Goal: Transaction & Acquisition: Purchase product/service

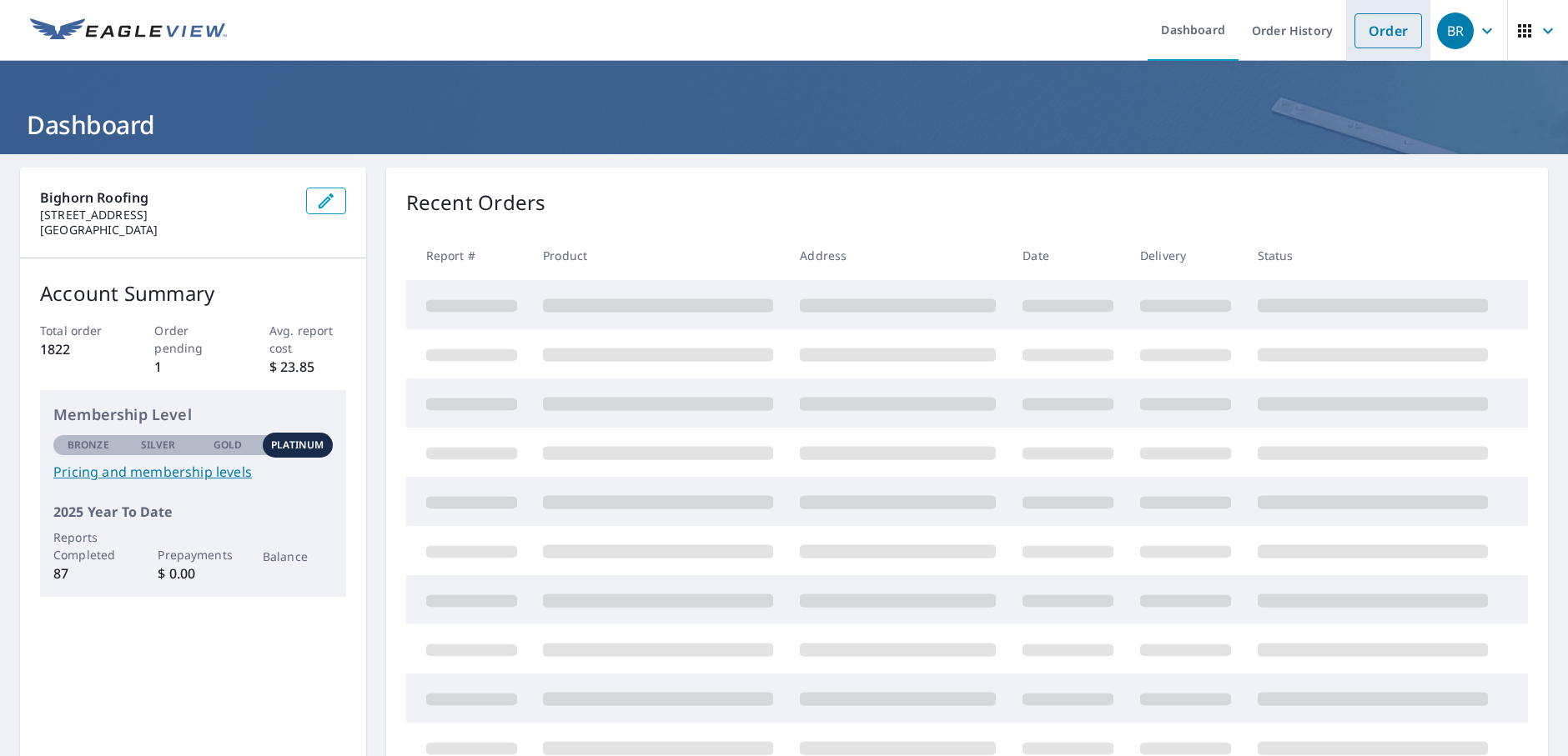
click at [1395, 31] on link "Order" at bounding box center [1388, 31] width 68 height 35
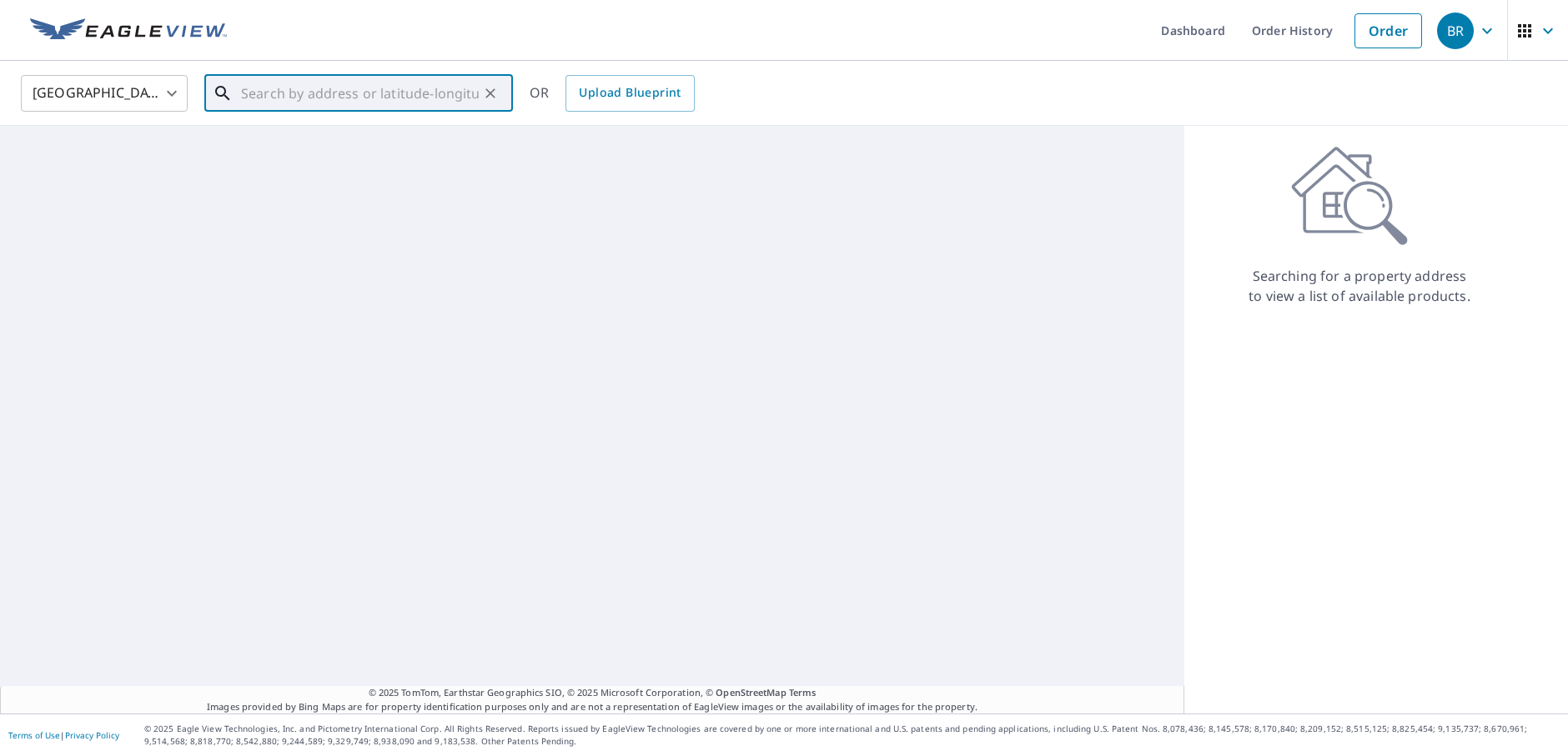
click at [348, 105] on input "text" at bounding box center [360, 94] width 238 height 47
paste input "10768 S. Covered [GEOGRAPHIC_DATA]"
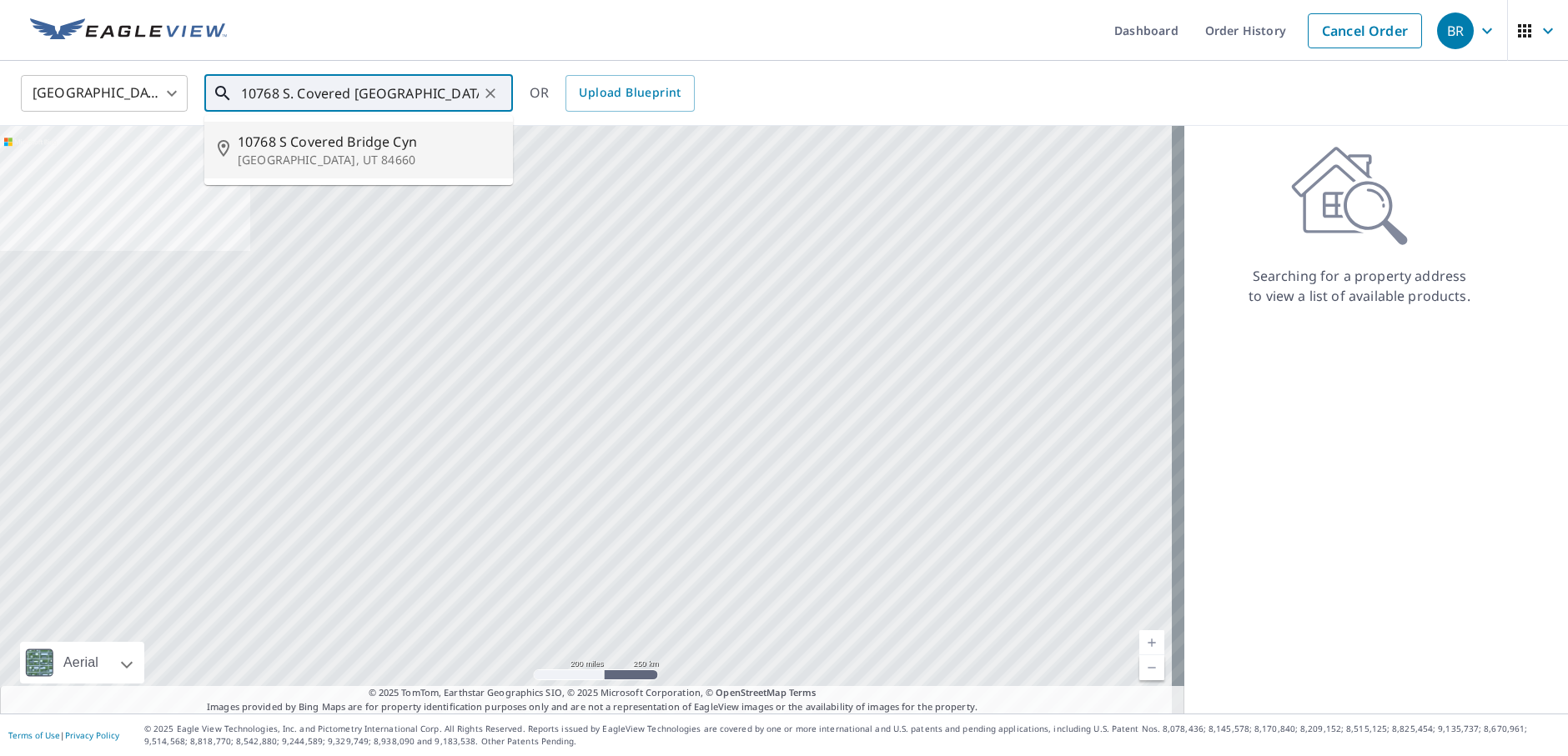
click at [315, 155] on p "[GEOGRAPHIC_DATA], UT 84660" at bounding box center [369, 159] width 261 height 16
type input "[STREET_ADDRESS]"
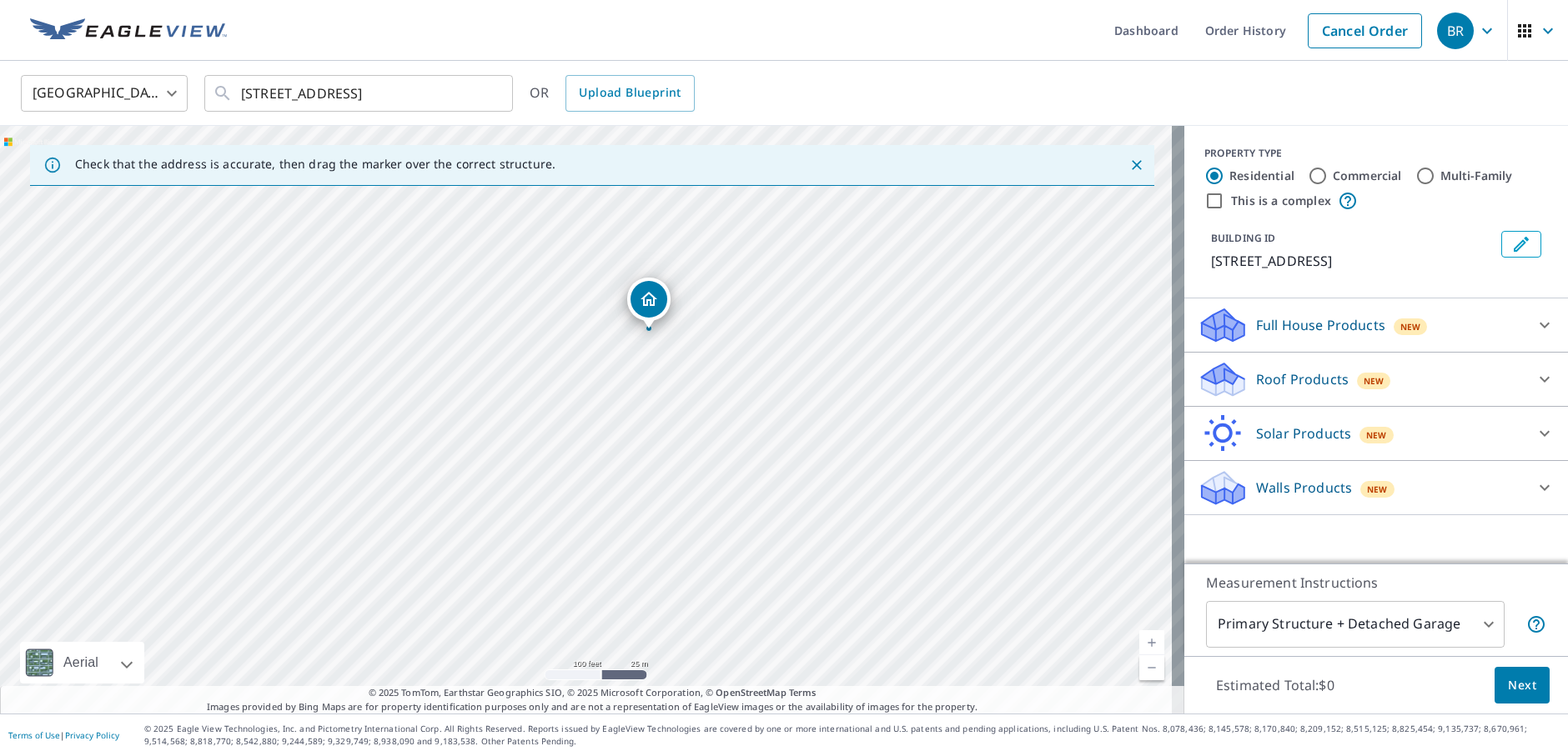
drag, startPoint x: 878, startPoint y: 306, endPoint x: 756, endPoint y: 433, distance: 176.1
click at [757, 433] on div "[STREET_ADDRESS]" at bounding box center [591, 420] width 1184 height 587
click at [571, 305] on div "[STREET_ADDRESS]" at bounding box center [591, 420] width 1184 height 587
click at [488, 96] on icon "Clear" at bounding box center [490, 93] width 10 height 10
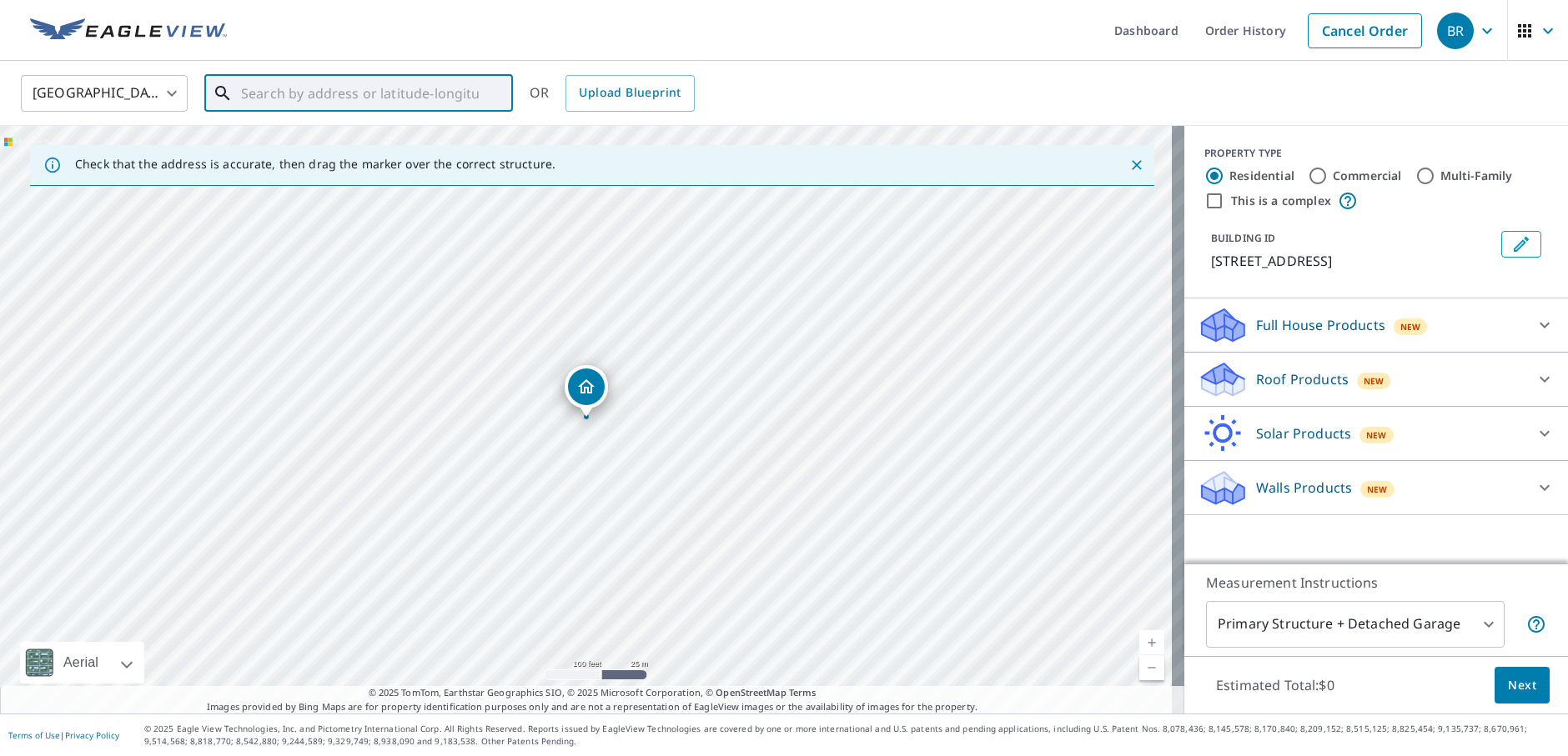
click at [346, 97] on input "text" at bounding box center [360, 94] width 238 height 47
paste input "10768 S. Covered [GEOGRAPHIC_DATA]"
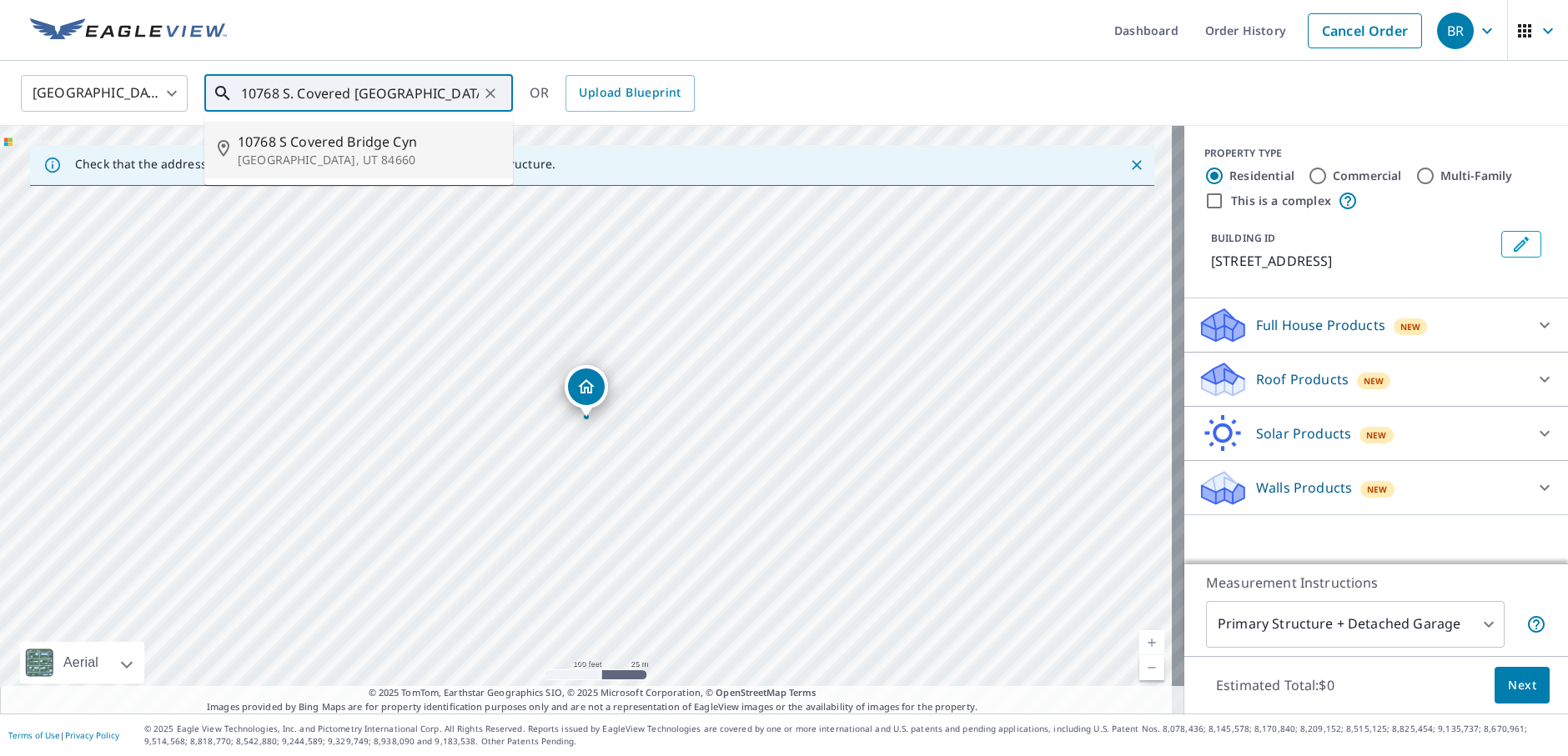
click at [350, 151] on p "[GEOGRAPHIC_DATA], UT 84660" at bounding box center [369, 159] width 261 height 16
type input "[STREET_ADDRESS]"
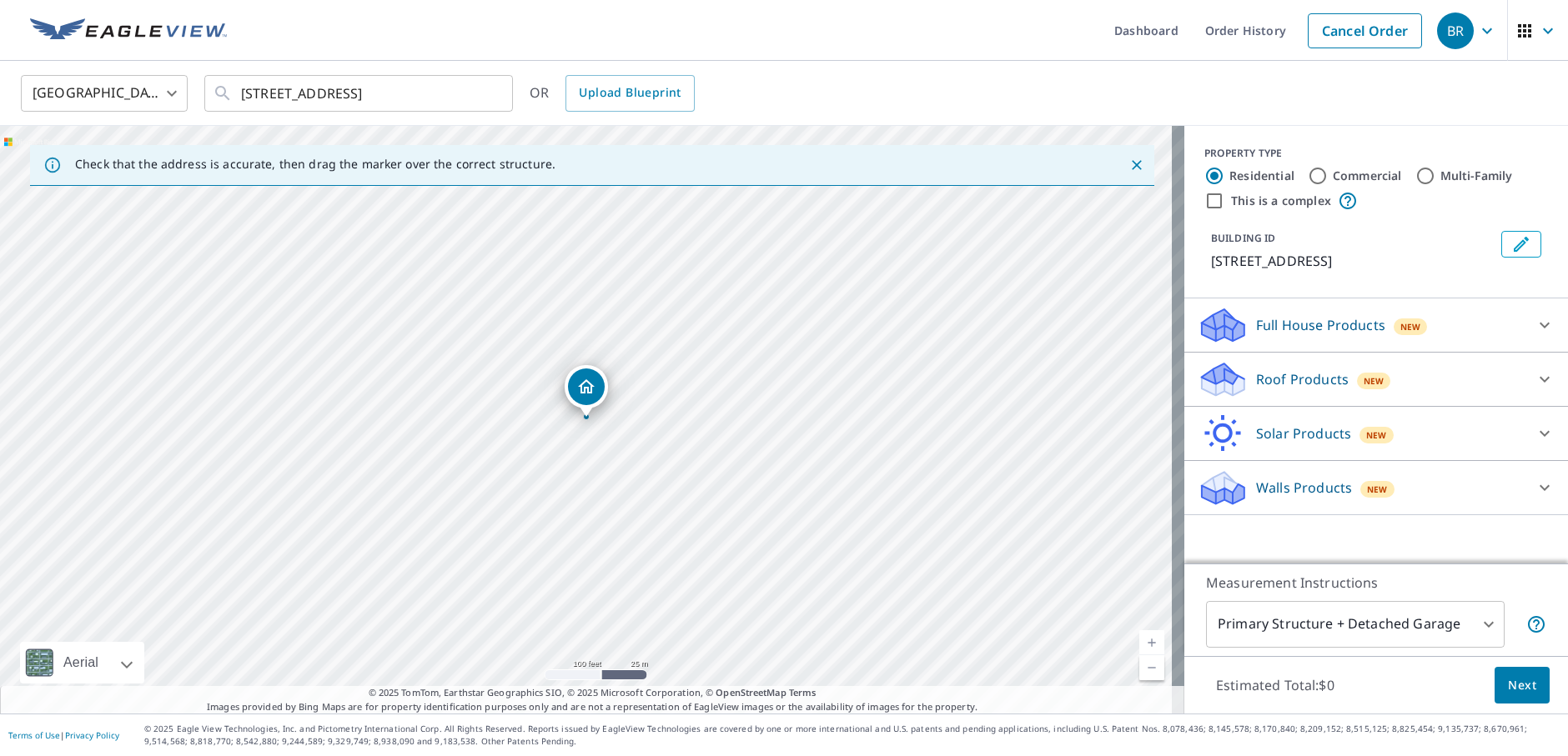
click at [1297, 389] on p "Roof Products" at bounding box center [1302, 379] width 93 height 20
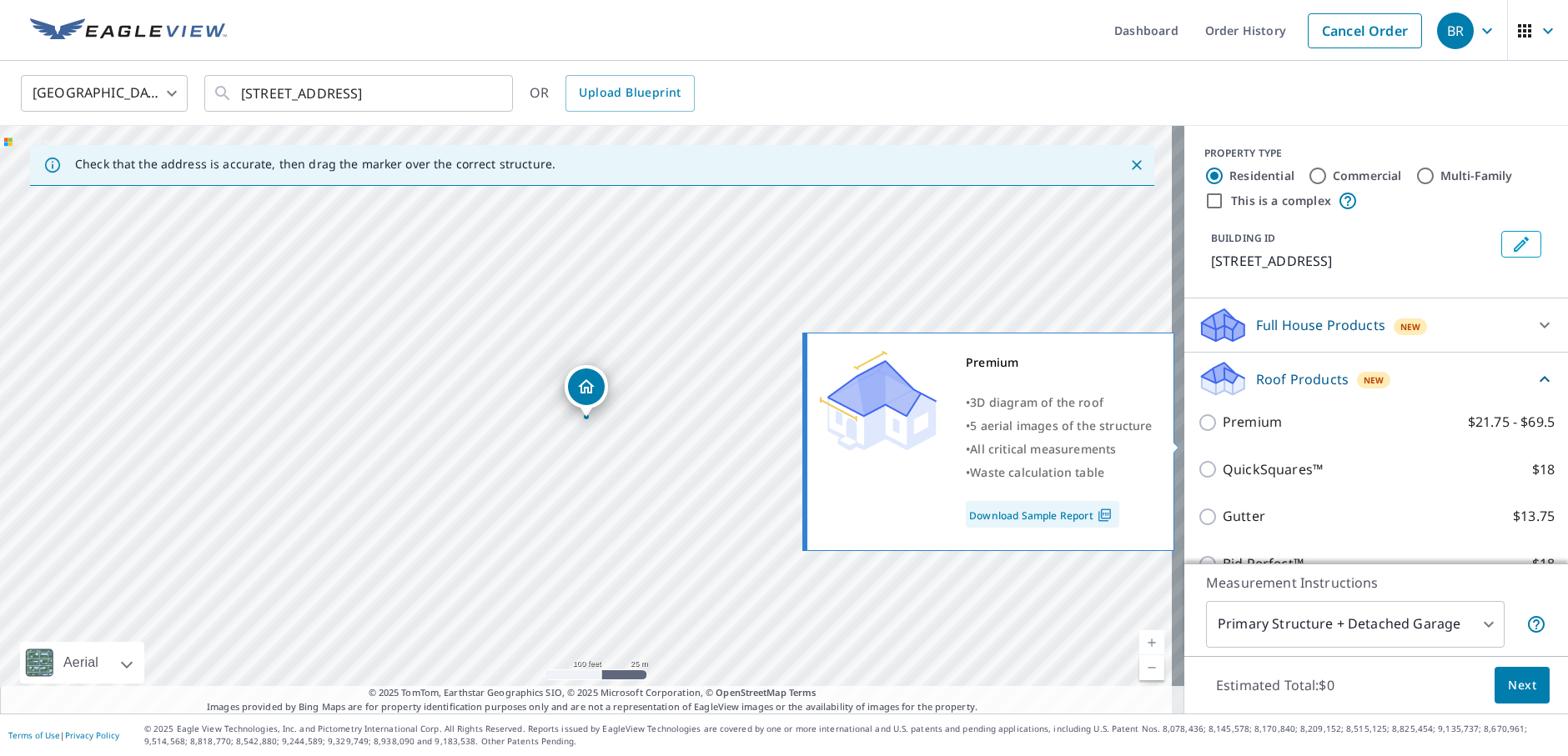
click at [1197, 433] on input "Premium $21.75 - $69.5" at bounding box center [1210, 423] width 25 height 20
checkbox input "true"
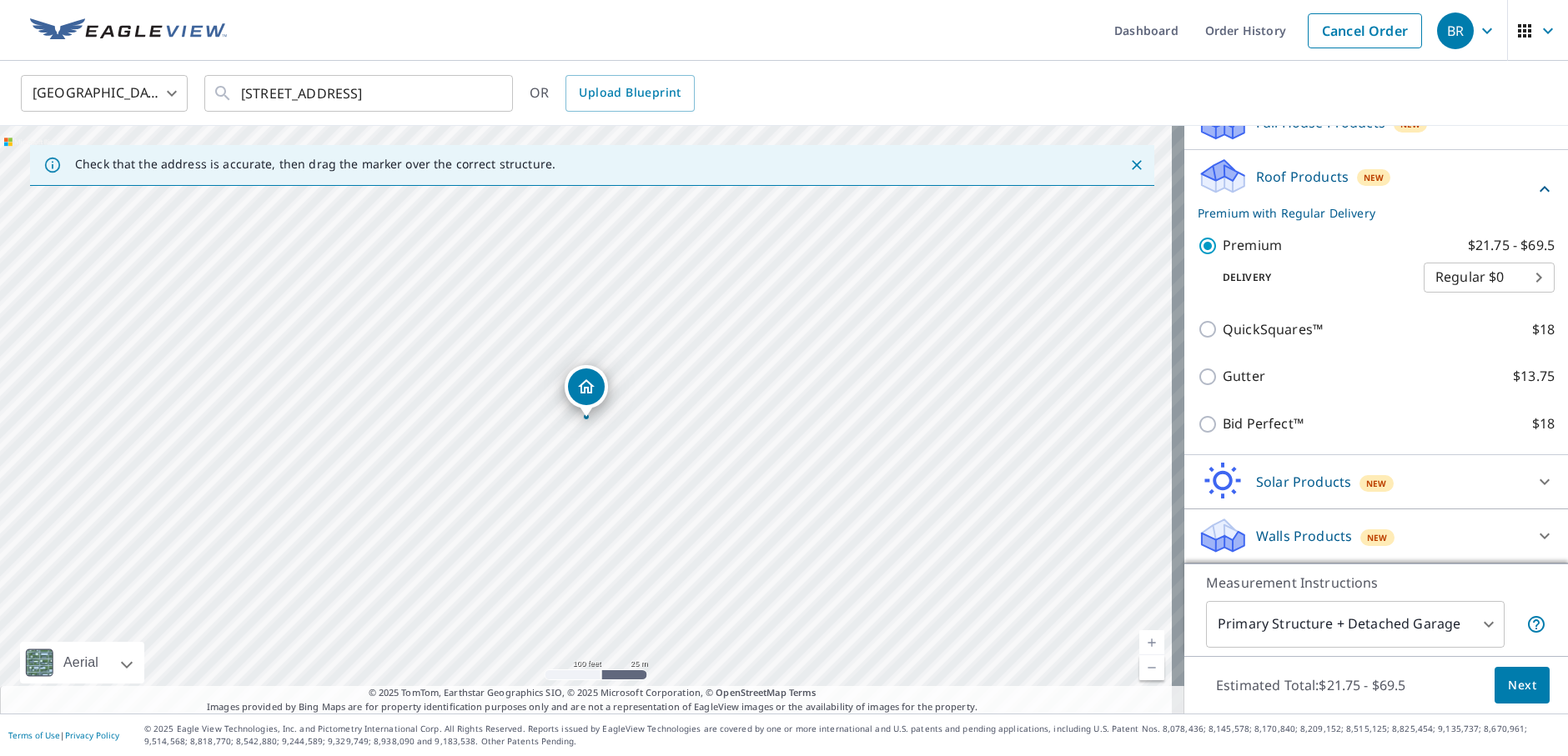
scroll to position [223, 0]
click at [1511, 683] on span "Next" at bounding box center [1521, 685] width 28 height 21
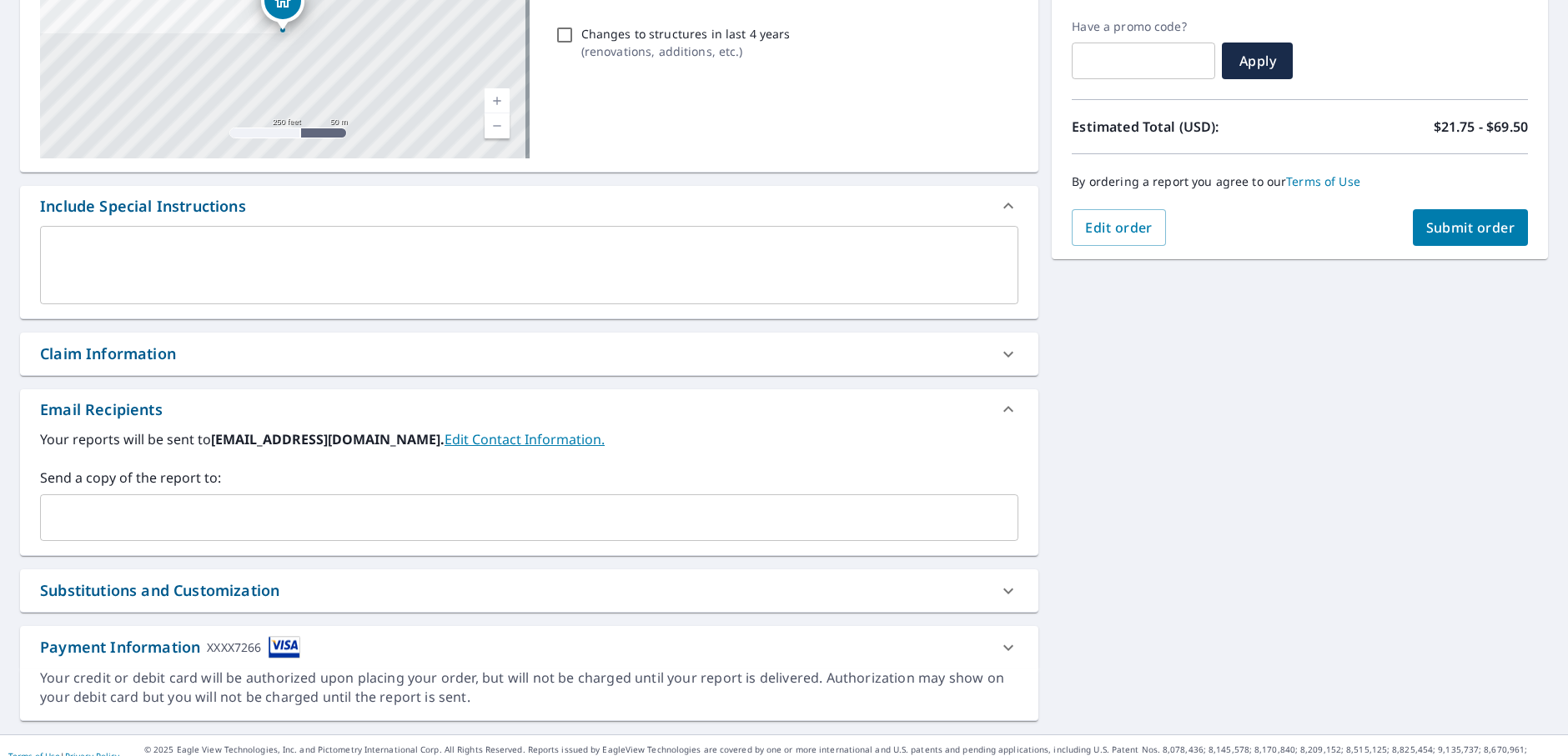
scroll to position [294, 0]
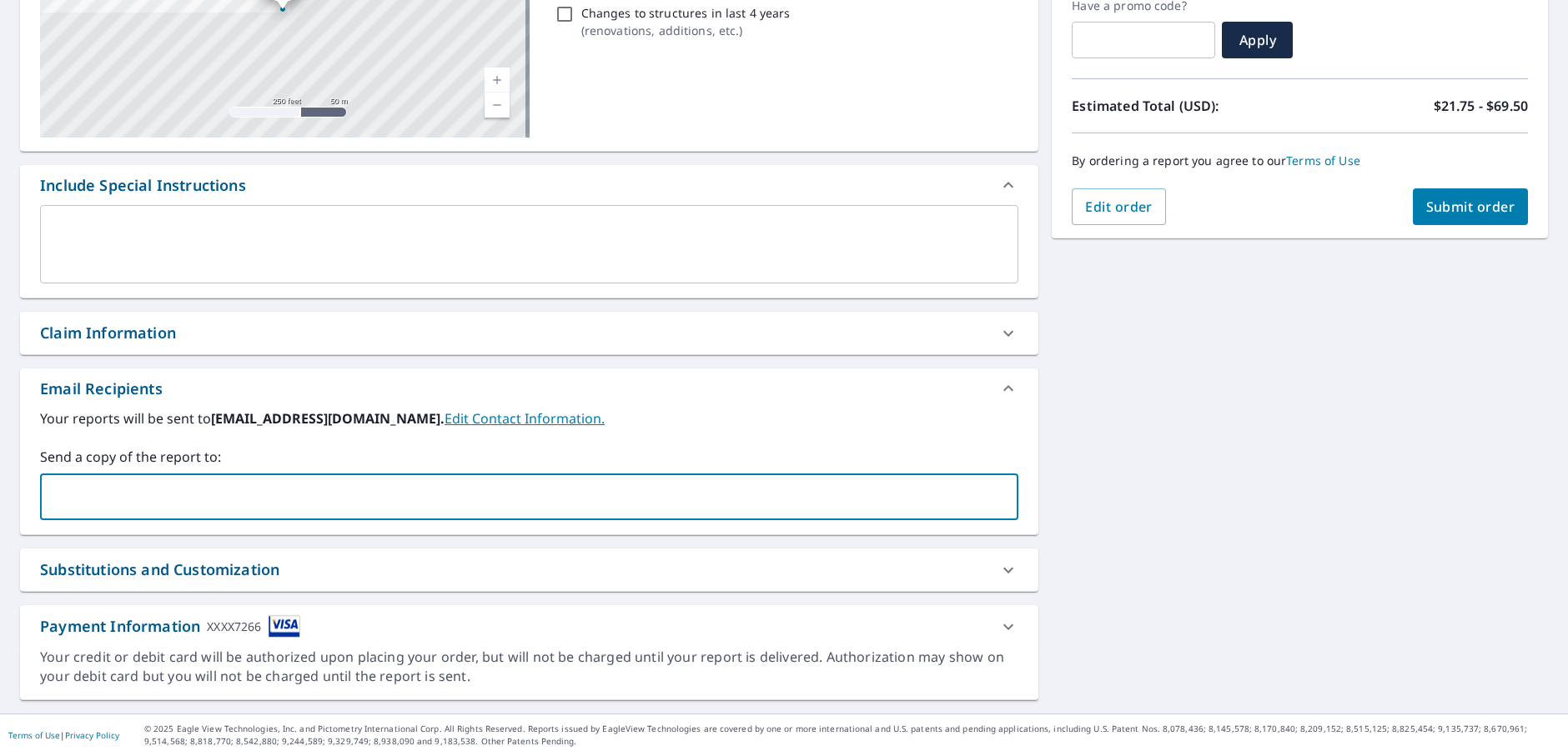
click at [470, 506] on input "text" at bounding box center [517, 496] width 938 height 32
type input "[EMAIL_ADDRESS][DOMAIN_NAME]"
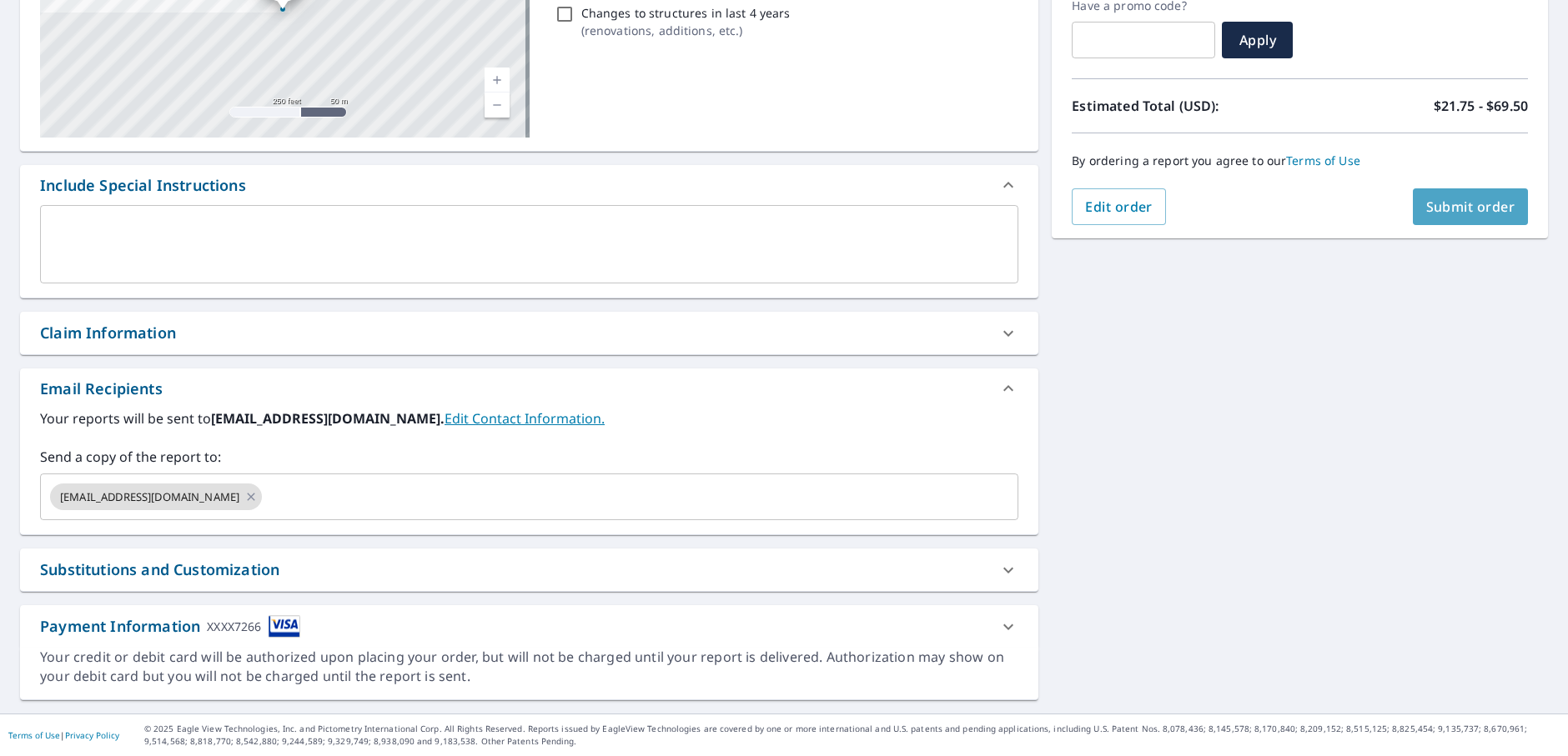
click at [1465, 207] on span "Submit order" at bounding box center [1470, 206] width 89 height 18
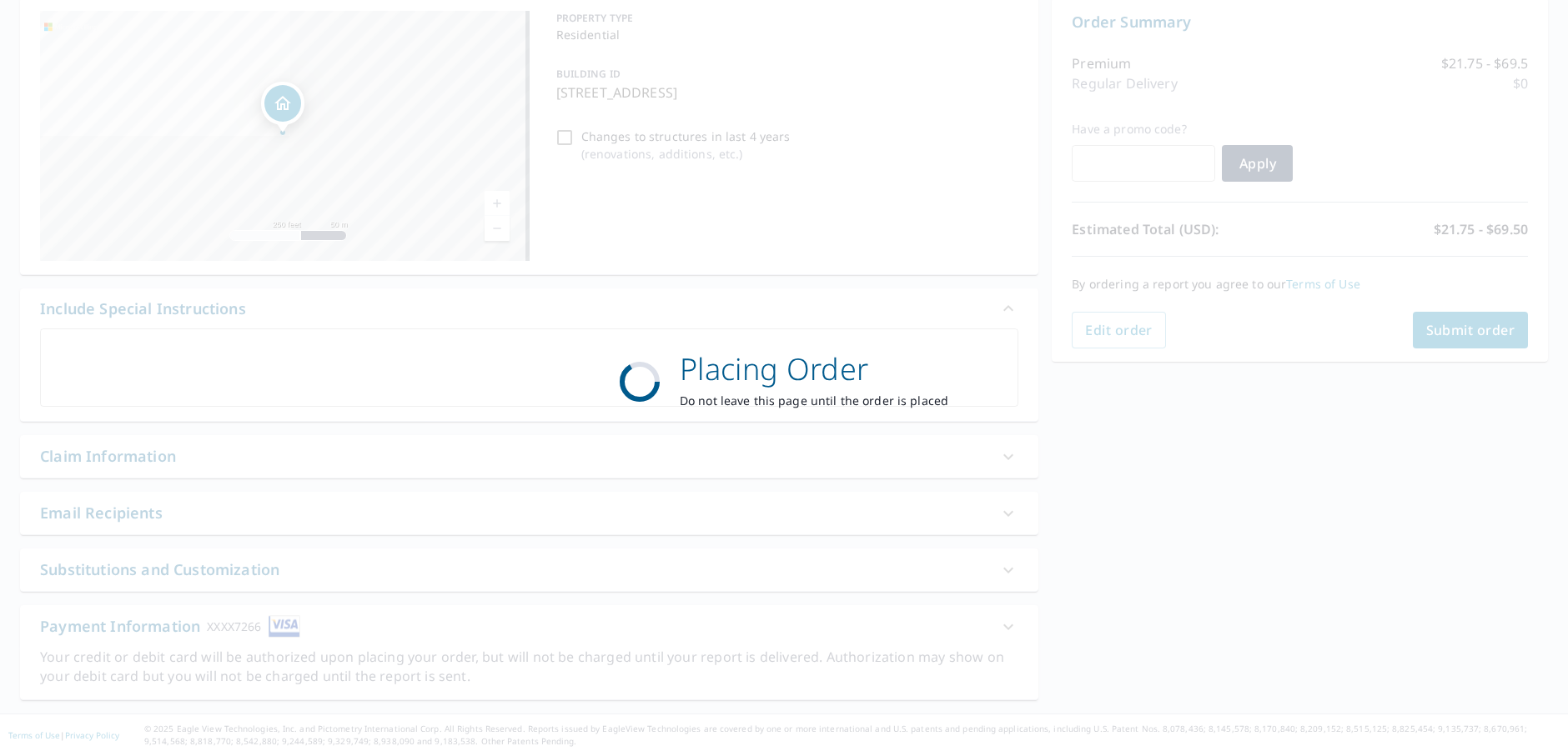
scroll to position [170, 0]
